Goal: Task Accomplishment & Management: Use online tool/utility

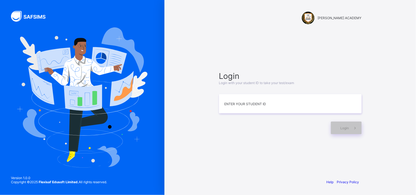
click at [223, 104] on input at bounding box center [290, 103] width 143 height 19
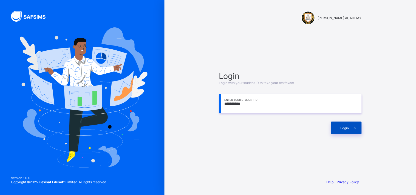
type input "**********"
click at [345, 127] on span "Login" at bounding box center [345, 128] width 9 height 4
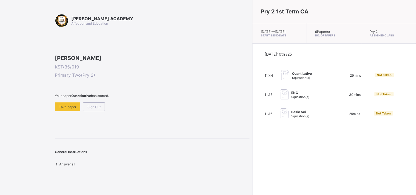
drag, startPoint x: 345, startPoint y: 127, endPoint x: 349, endPoint y: 125, distance: 4.4
click at [349, 125] on div "[DATE] 10th /25 11:44 Quantitative 5 question(s) 29 mins Not Taken 11:15 ENG 5 …" at bounding box center [335, 86] width 164 height 84
click at [253, 128] on div "[DATE] 10th /25 11:44 Quantitative 5 question(s) 29 mins Not Taken 11:15 ENG 5 …" at bounding box center [335, 86] width 164 height 84
click at [65, 109] on span "Take paper" at bounding box center [67, 107] width 17 height 4
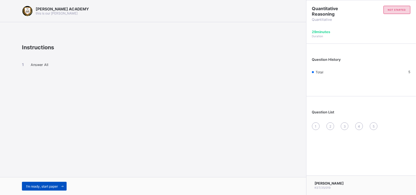
click at [54, 185] on span "I’m ready, start paper" at bounding box center [42, 187] width 32 height 4
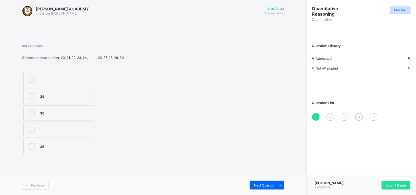
click at [42, 143] on label "25" at bounding box center [58, 146] width 71 height 15
click at [331, 113] on div "2" at bounding box center [331, 117] width 8 height 8
click at [73, 77] on div "103" at bounding box center [65, 79] width 51 height 5
click at [343, 114] on div "3" at bounding box center [345, 117] width 8 height 8
click at [58, 92] on label "19" at bounding box center [58, 96] width 71 height 15
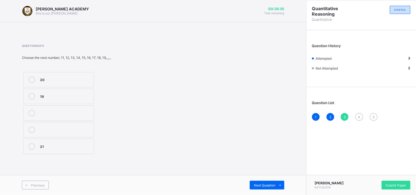
click at [358, 113] on div "4" at bounding box center [360, 117] width 8 height 8
click at [89, 97] on div "203" at bounding box center [65, 95] width 51 height 5
click at [373, 116] on span "5" at bounding box center [374, 117] width 2 height 4
click at [78, 143] on label "70" at bounding box center [58, 146] width 71 height 15
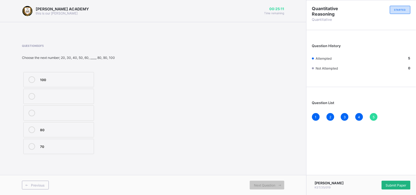
click at [387, 182] on div "Submit Paper" at bounding box center [396, 185] width 29 height 9
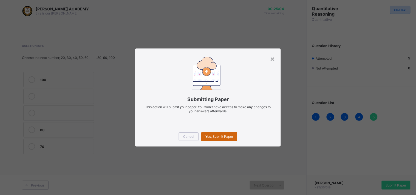
click at [217, 133] on div "Yes, Submit Paper" at bounding box center [219, 137] width 36 height 9
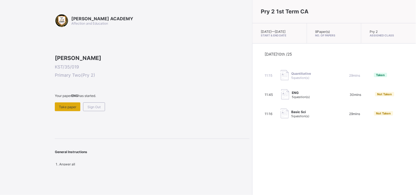
click at [61, 109] on span "Take paper" at bounding box center [67, 107] width 17 height 4
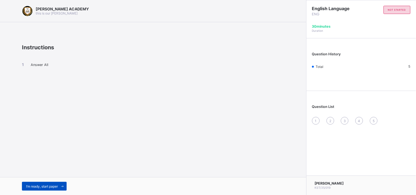
click at [52, 187] on span "I’m ready, start paper" at bounding box center [42, 187] width 32 height 4
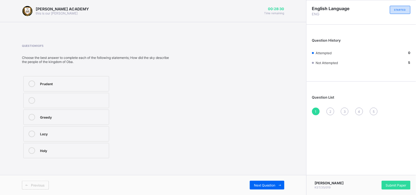
click at [34, 114] on div at bounding box center [31, 117] width 11 height 7
click at [258, 184] on span "Next Question" at bounding box center [265, 186] width 22 height 4
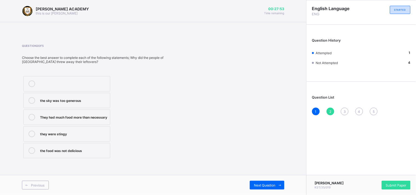
click at [88, 120] on div "They had much food more than necessary" at bounding box center [73, 116] width 67 height 5
click at [255, 187] on span "Next Question" at bounding box center [265, 186] width 22 height 4
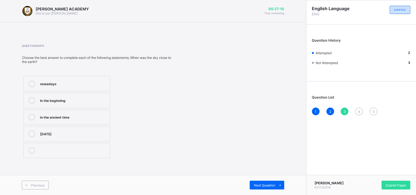
click at [78, 94] on label "In the beginning" at bounding box center [66, 100] width 87 height 15
click at [266, 182] on div "Next Question" at bounding box center [267, 185] width 35 height 9
click at [99, 150] on div "Sad" at bounding box center [73, 150] width 67 height 5
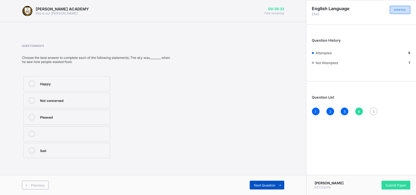
click at [263, 184] on span "Next Question" at bounding box center [265, 186] width 22 height 4
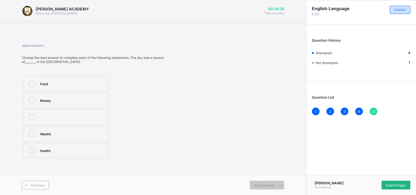
click at [401, 182] on div "Submit Paper" at bounding box center [396, 185] width 29 height 9
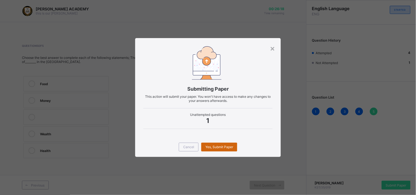
click at [212, 144] on div "Yes, Submit Paper" at bounding box center [219, 147] width 36 height 9
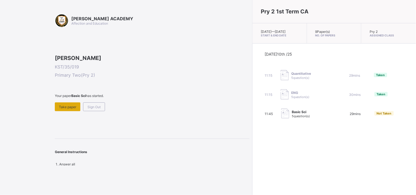
click at [65, 111] on div "Take paper" at bounding box center [68, 107] width 26 height 9
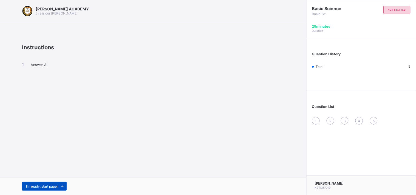
click at [42, 184] on div "I’m ready, start paper" at bounding box center [44, 186] width 45 height 9
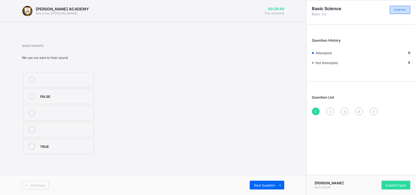
click at [30, 143] on div at bounding box center [31, 146] width 11 height 7
click at [257, 182] on div "Next Question" at bounding box center [267, 185] width 35 height 9
click at [43, 92] on label "Chalkboard" at bounding box center [58, 96] width 71 height 15
click at [262, 180] on div "Previous Next Question" at bounding box center [153, 185] width 306 height 20
click at [262, 182] on div "Next Question" at bounding box center [267, 185] width 35 height 9
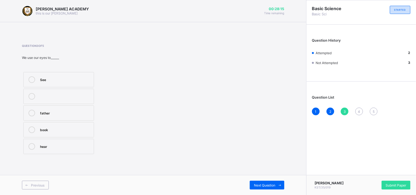
click at [73, 75] on label "See" at bounding box center [58, 79] width 71 height 15
click at [278, 185] on icon at bounding box center [280, 186] width 4 height 4
click at [46, 95] on div "5" at bounding box center [65, 95] width 51 height 5
click at [261, 182] on div "Next Question" at bounding box center [267, 185] width 35 height 9
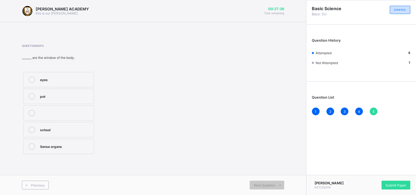
click at [66, 149] on div "Sense organs" at bounding box center [65, 145] width 51 height 5
click at [390, 183] on div "Submit Paper" at bounding box center [396, 185] width 29 height 9
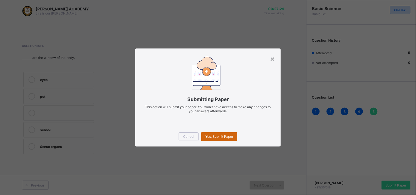
click at [213, 133] on div "Yes, Submit Paper" at bounding box center [219, 137] width 36 height 9
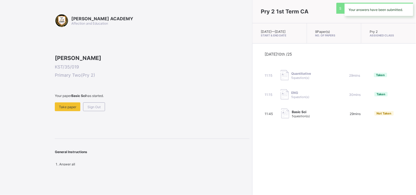
click at [252, 133] on div "Pry 2 1st Term CA [DATE] — [DATE] Start & End Date 9 Paper(s) No. of Papers Pry…" at bounding box center [334, 97] width 164 height 195
